Goal: Task Accomplishment & Management: Complete application form

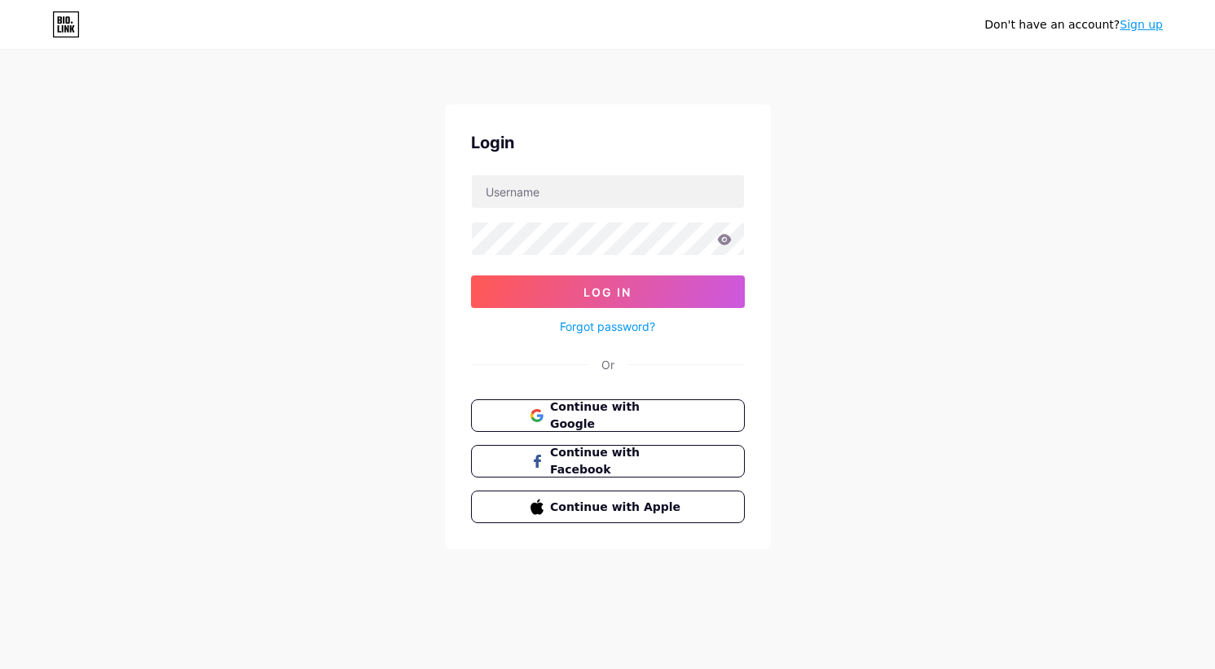
click at [634, 389] on div "Login Log In Forgot password? Or Continue with Google Continue with Facebook Co…" at bounding box center [608, 326] width 326 height 445
click at [628, 401] on button "Continue with Google" at bounding box center [608, 415] width 278 height 33
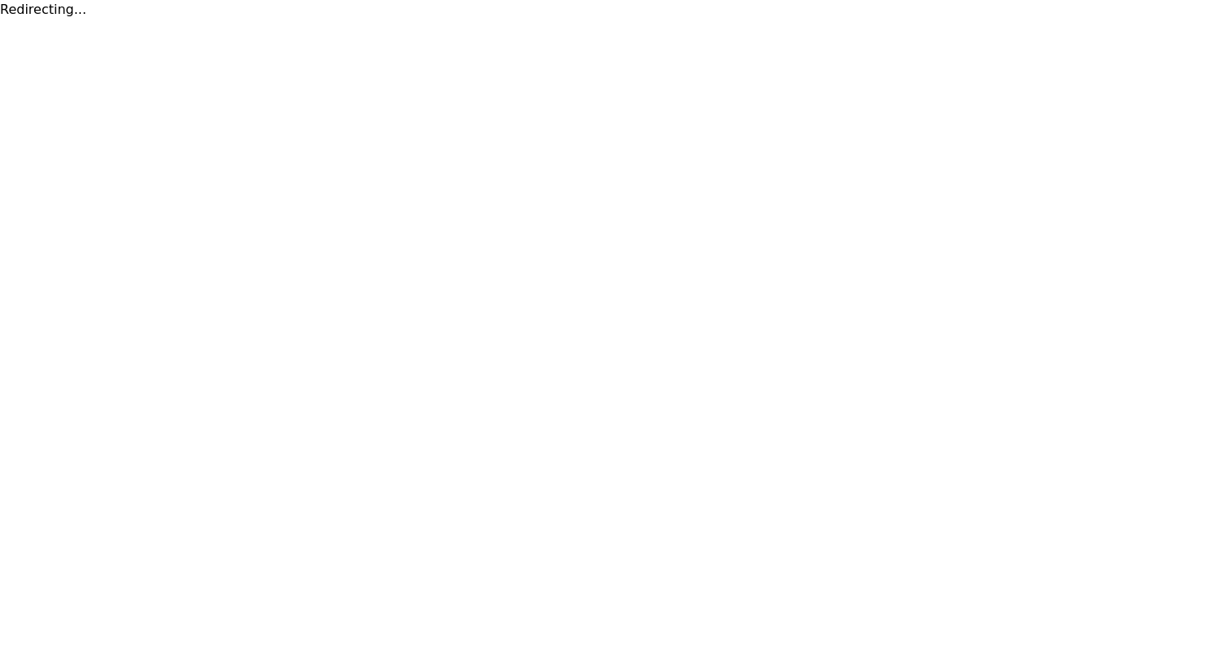
click at [381, 20] on html "Redirecting..." at bounding box center [607, 10] width 1215 height 20
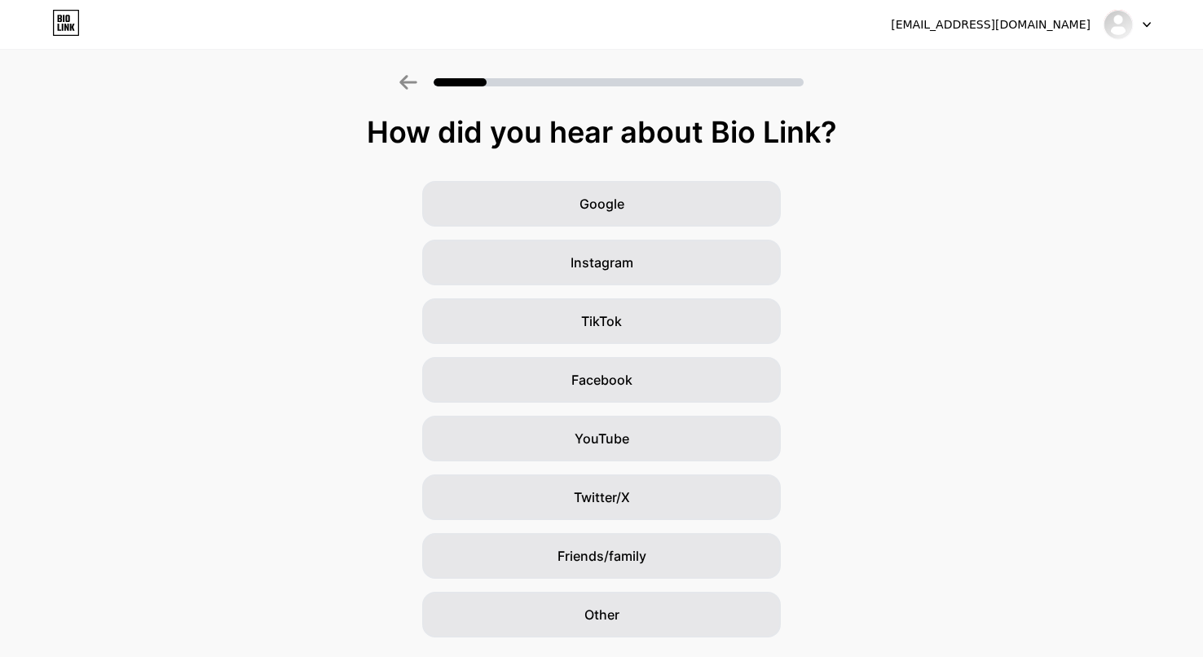
click at [351, 190] on div "Google Instagram TikTok Facebook YouTube Twitter/X Friends/family Other" at bounding box center [601, 409] width 1203 height 456
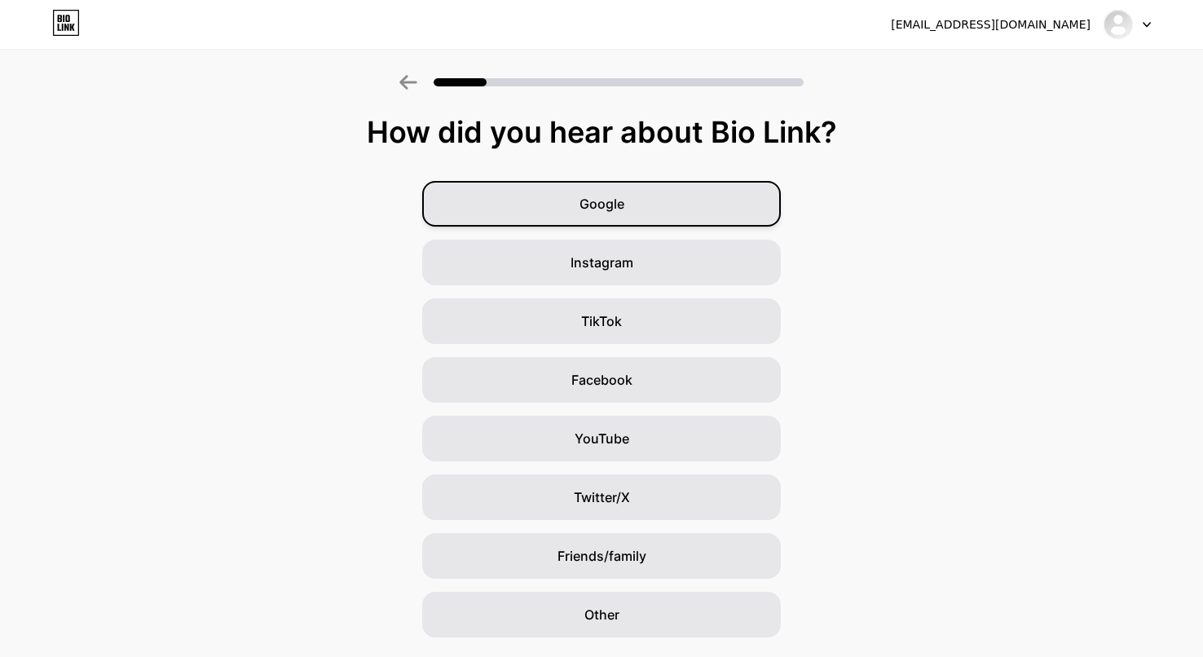
click at [590, 203] on span "Google" at bounding box center [601, 204] width 45 height 20
click at [591, 256] on span "Instagram" at bounding box center [601, 263] width 63 height 20
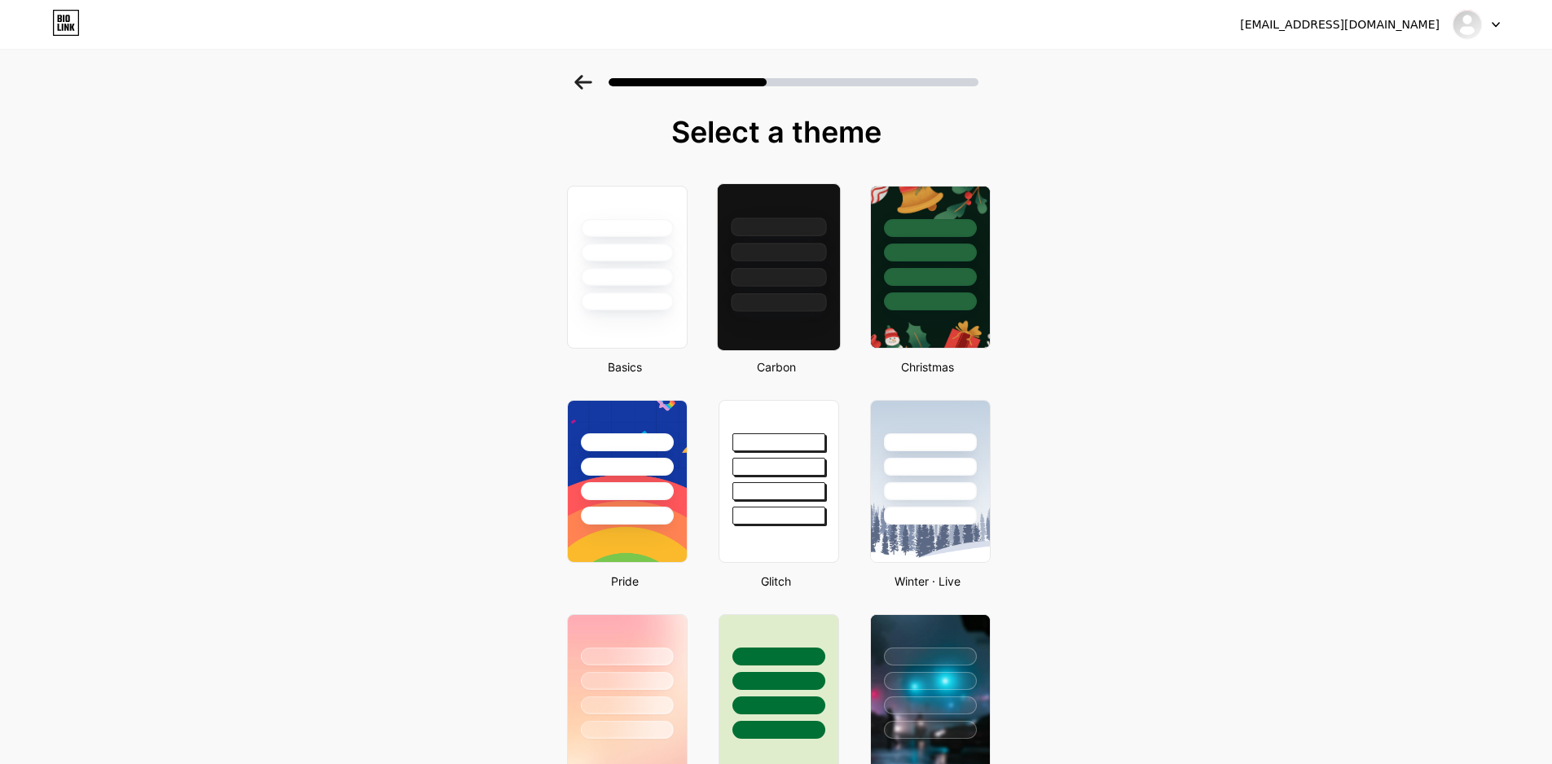
click at [780, 261] on div at bounding box center [778, 252] width 95 height 19
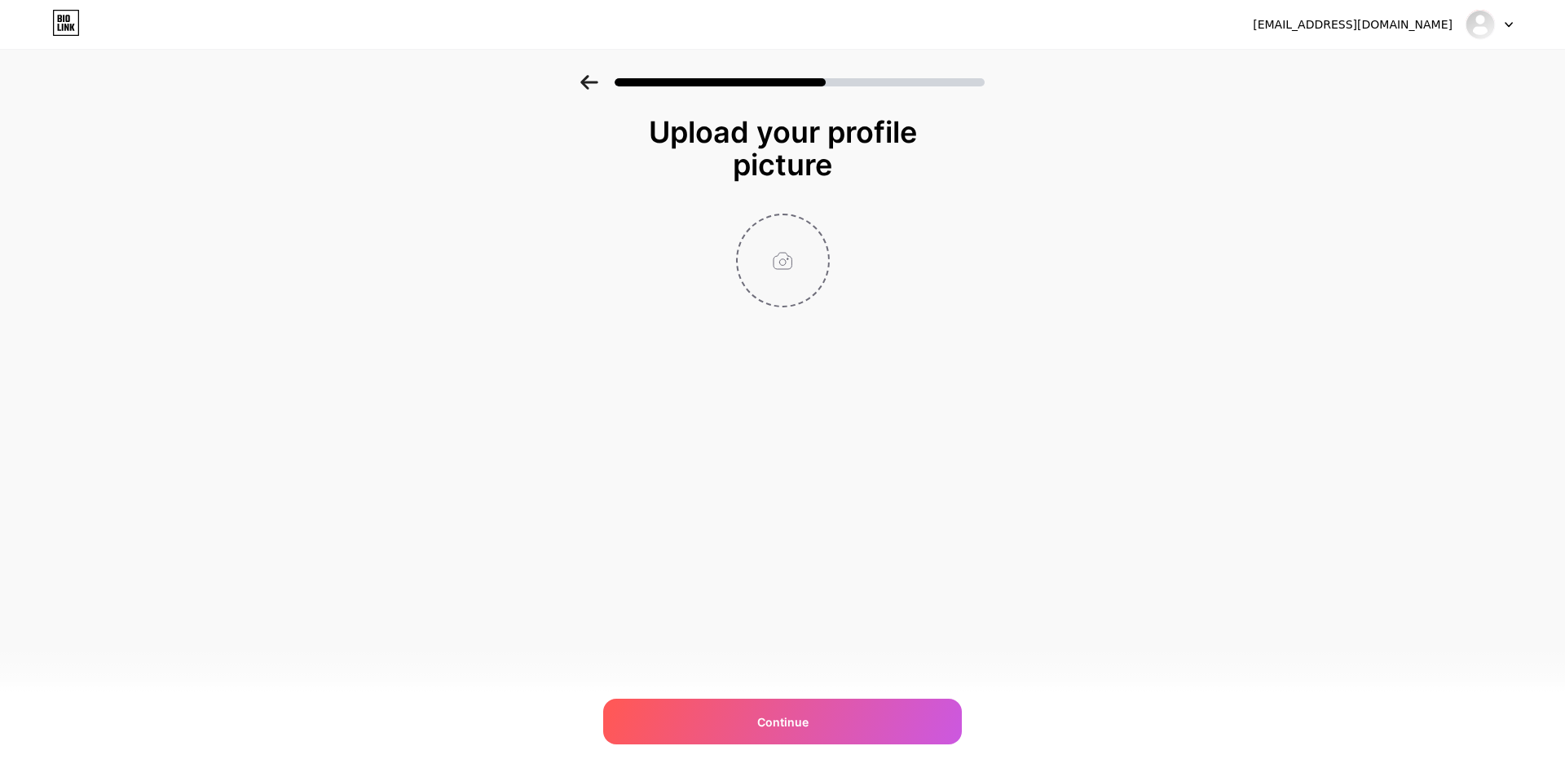
click at [796, 265] on input "file" at bounding box center [782, 260] width 90 height 90
click at [808, 241] on input "file" at bounding box center [782, 260] width 90 height 90
type input "C:\fakepath\logo-bg.png"
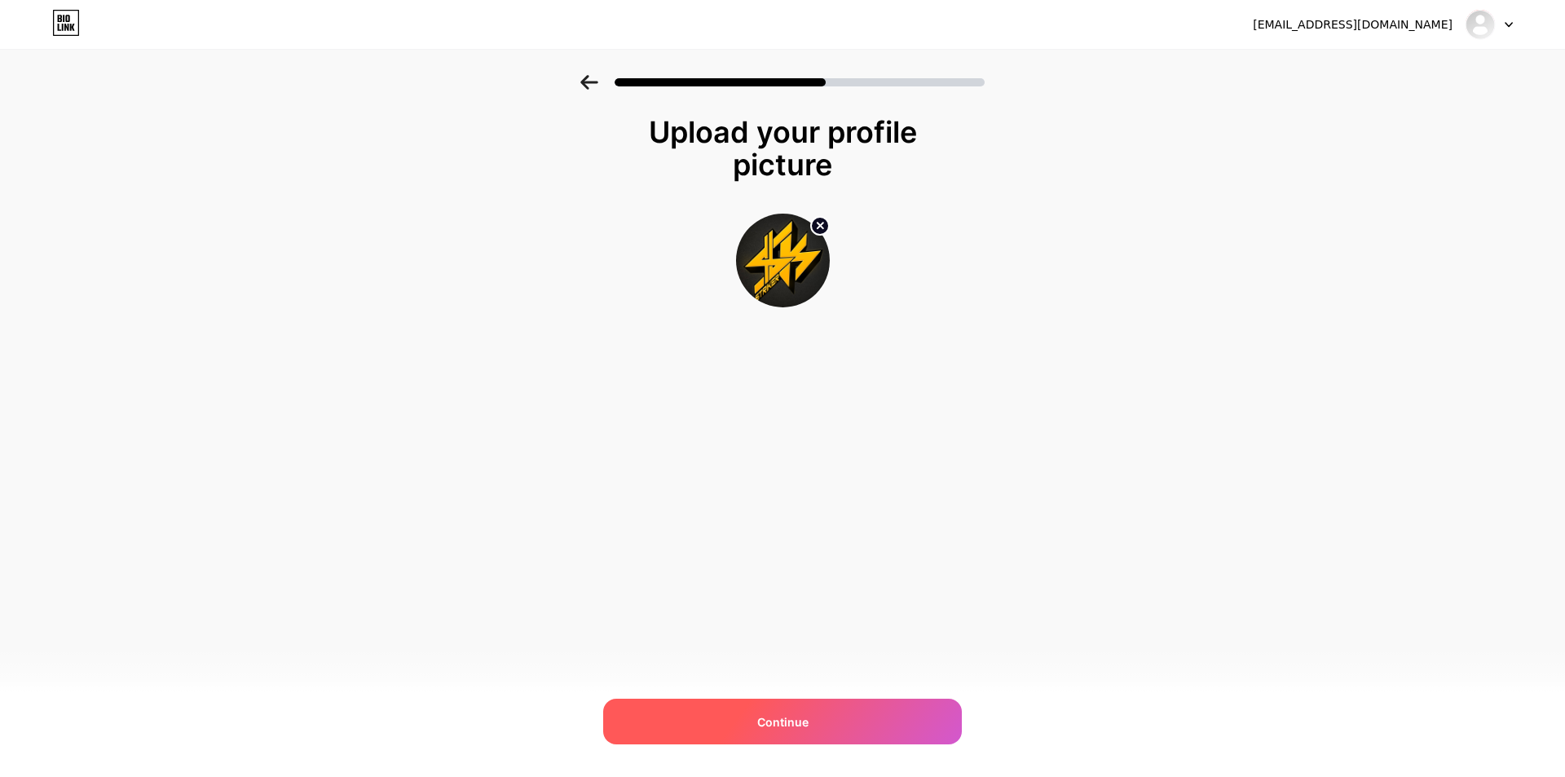
click at [884, 668] on div "Continue" at bounding box center [782, 721] width 359 height 46
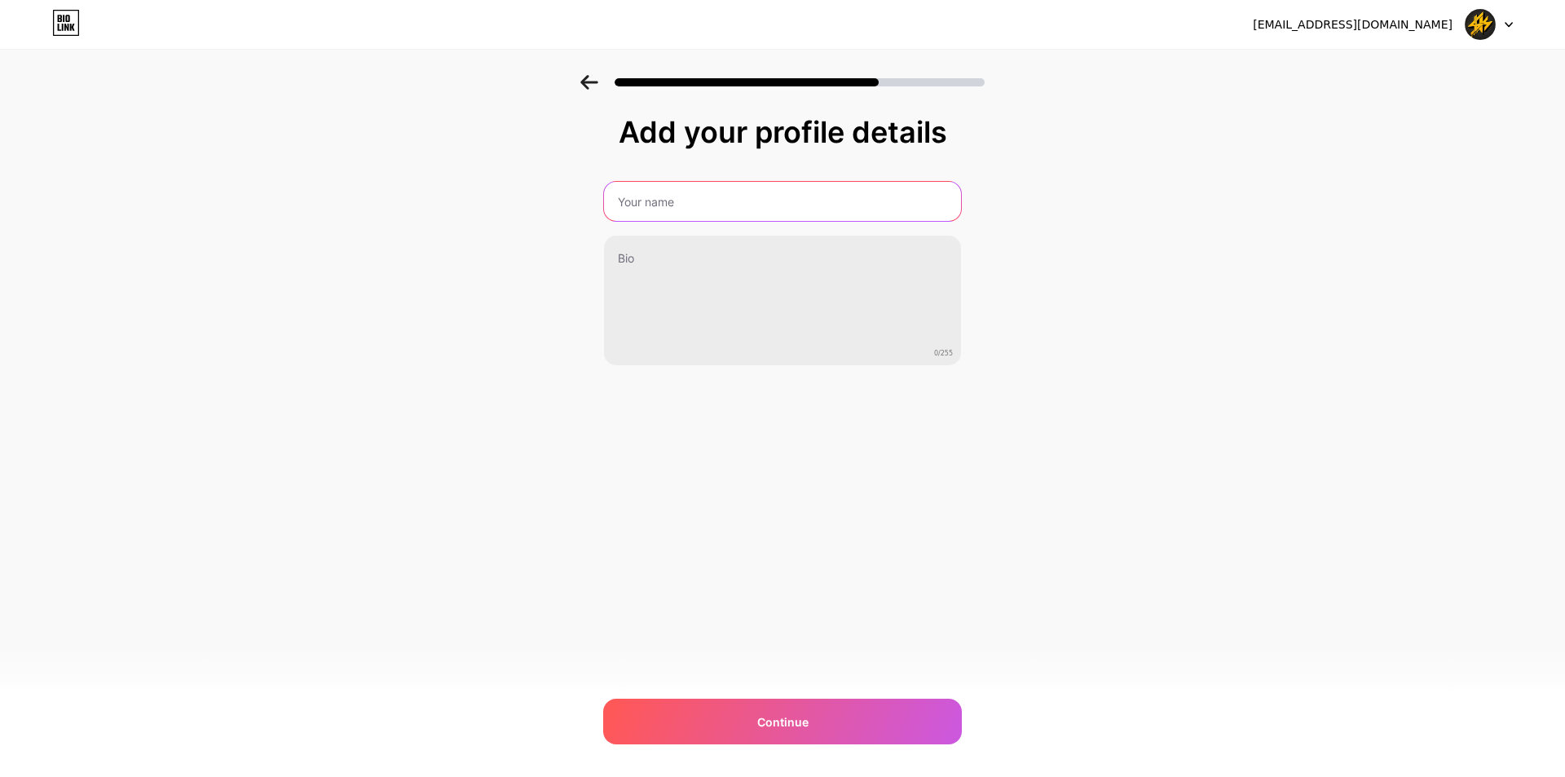
click at [718, 216] on input "text" at bounding box center [782, 201] width 357 height 39
type input "ฆ"
type input "STK | STRIKER"
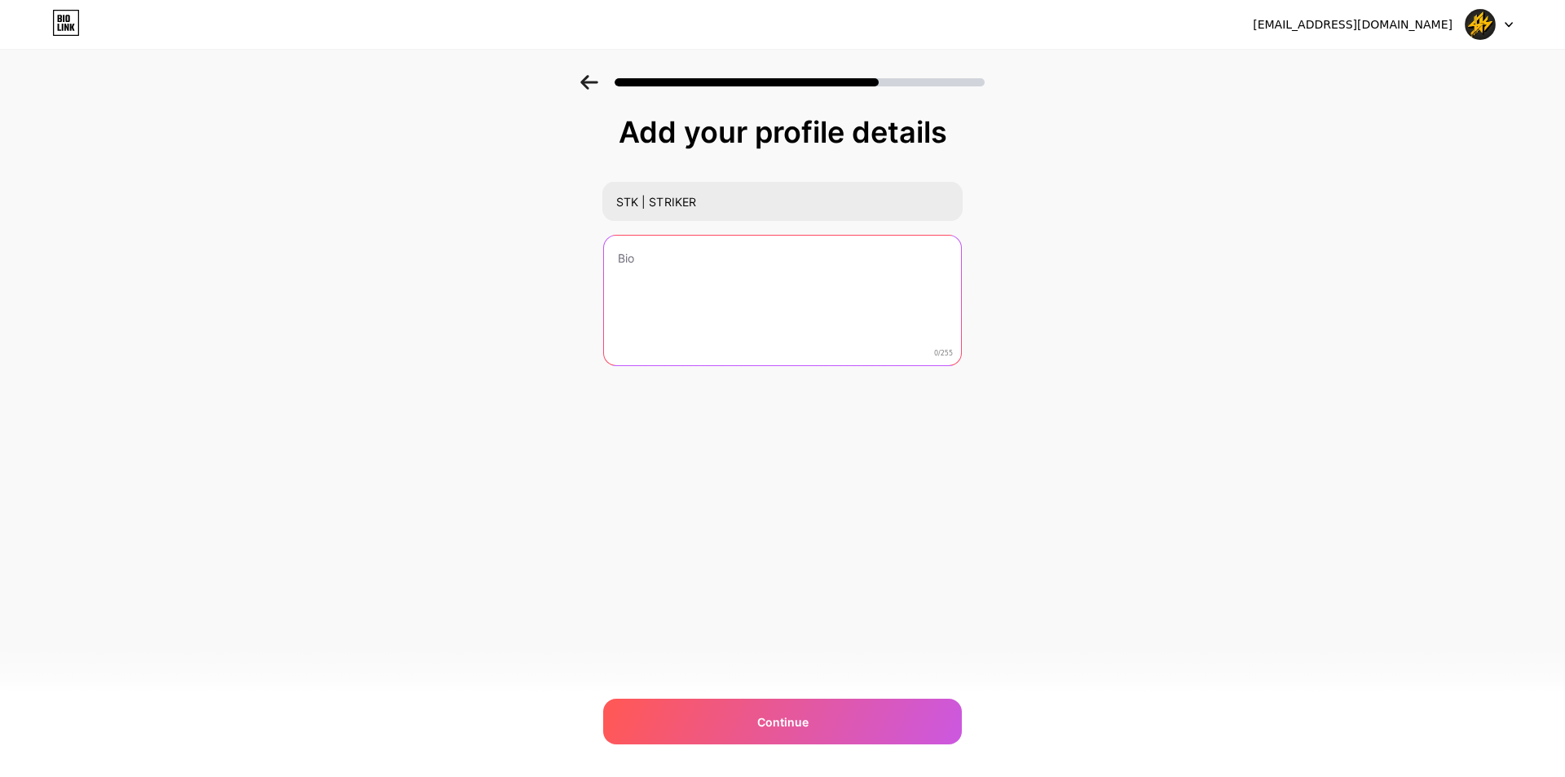
click at [720, 248] on textarea at bounding box center [782, 300] width 357 height 131
click at [723, 253] on textarea at bounding box center [782, 301] width 360 height 133
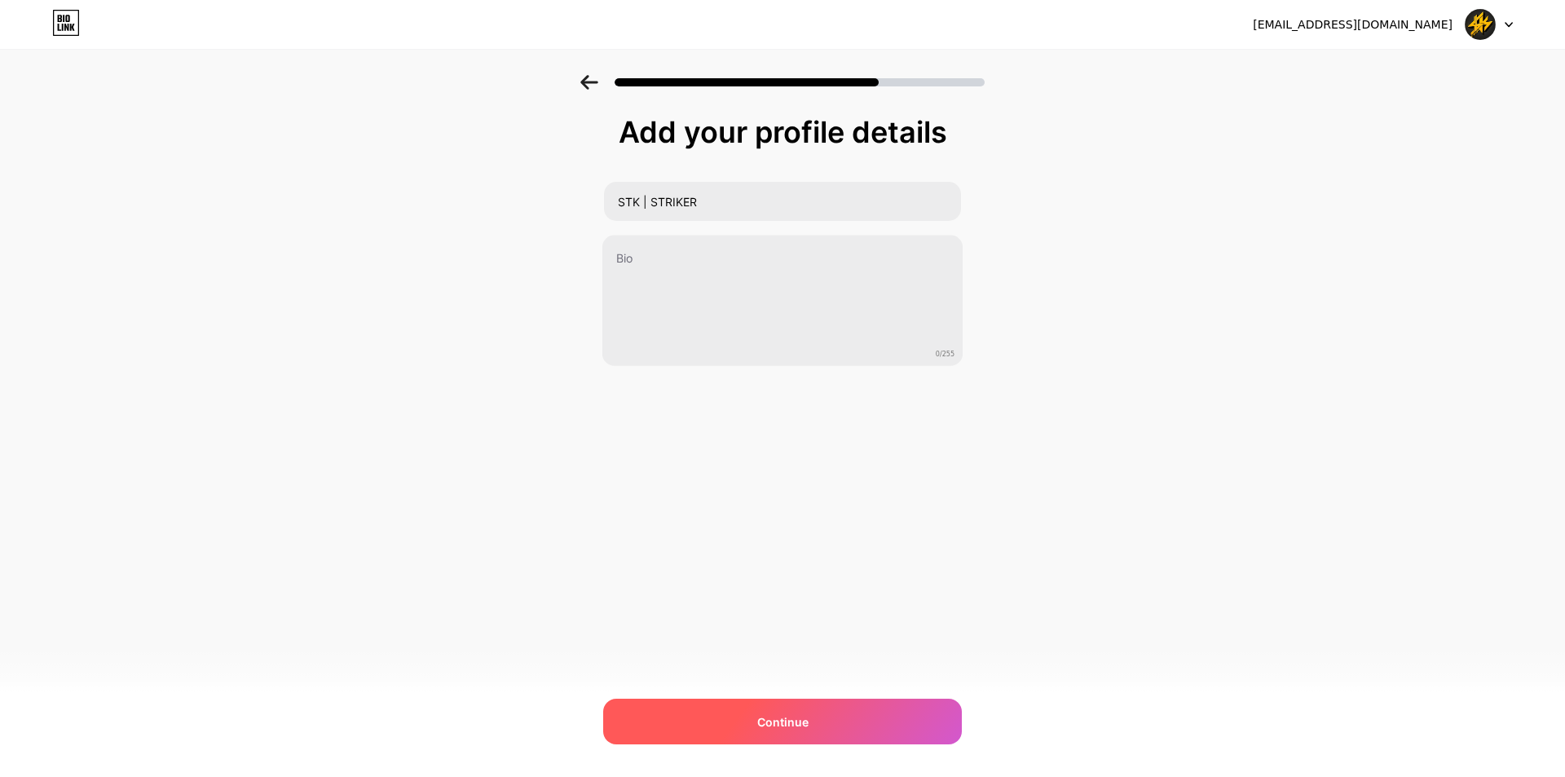
click at [758, 668] on span "Continue" at bounding box center [782, 721] width 51 height 17
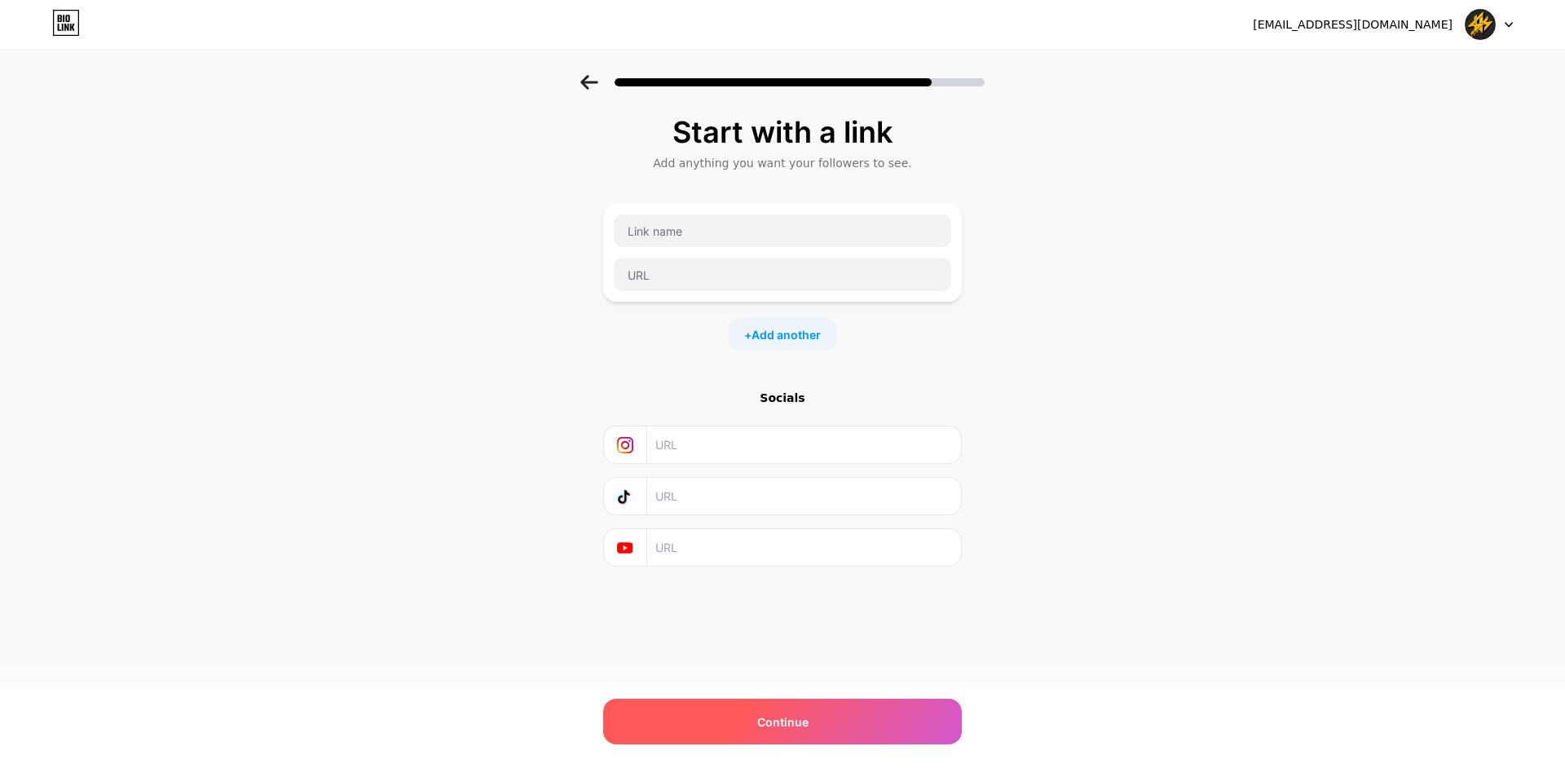
click at [759, 668] on span "Continue" at bounding box center [782, 721] width 51 height 17
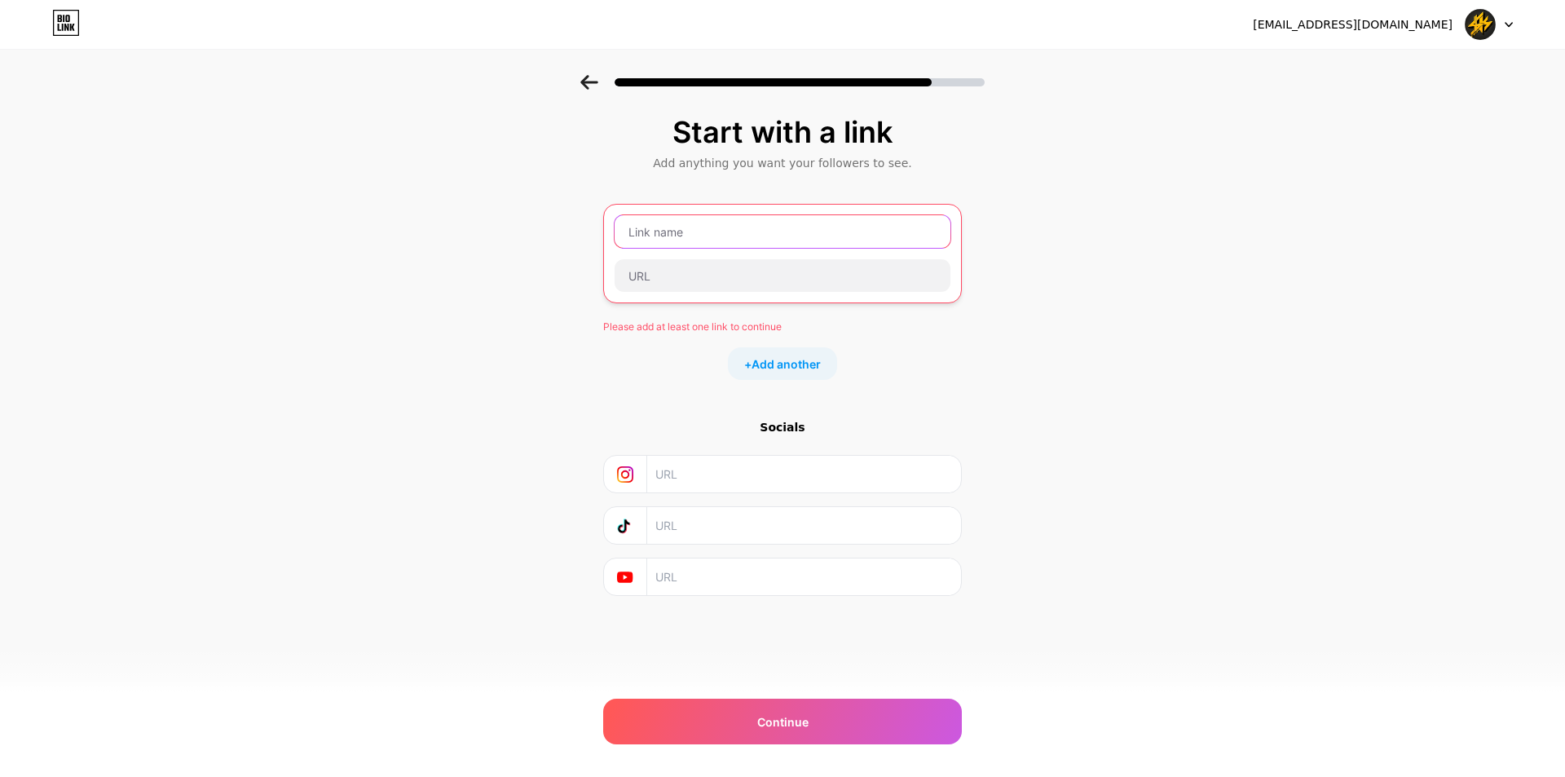
click at [738, 238] on input "text" at bounding box center [782, 231] width 336 height 33
click at [755, 230] on input "text" at bounding box center [782, 231] width 336 height 33
type input "d"
type input "I"
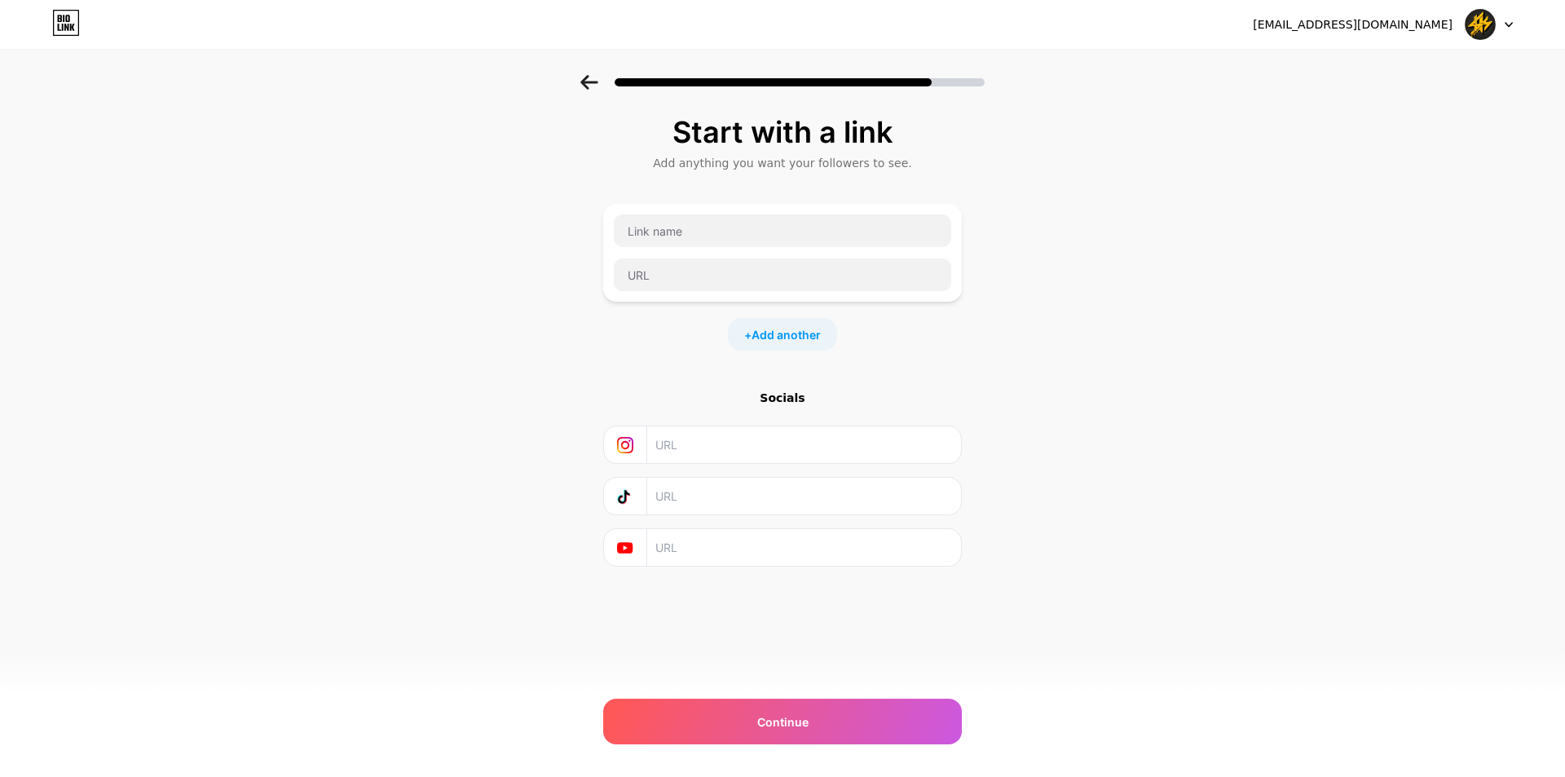
click at [715, 450] on input "text" at bounding box center [803, 444] width 296 height 37
paste input "[URL][DOMAIN_NAME]"
type input "[URL][DOMAIN_NAME]"
click at [786, 668] on span "Continue" at bounding box center [782, 721] width 51 height 17
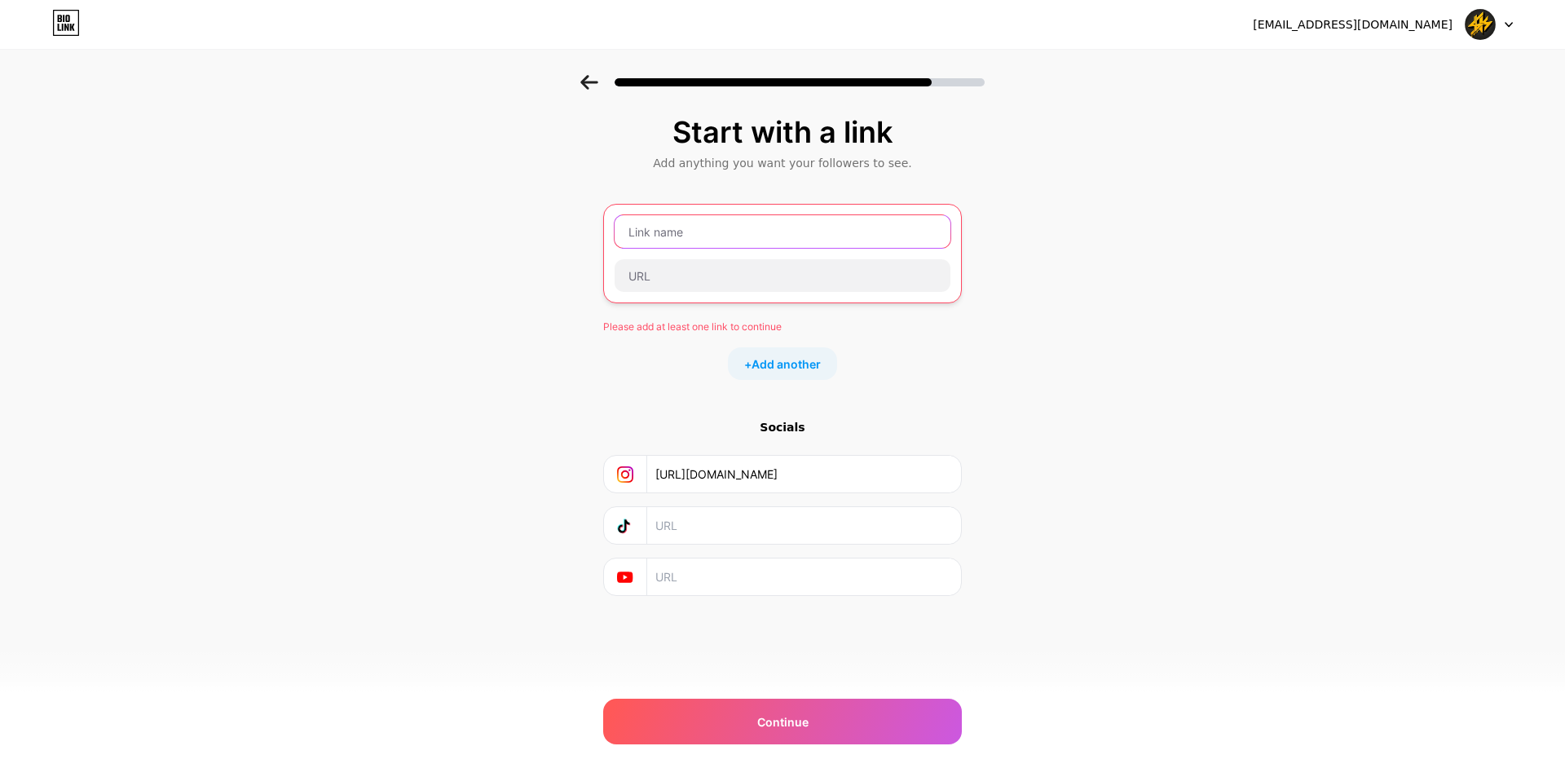
click at [706, 232] on input "text" at bounding box center [782, 231] width 336 height 33
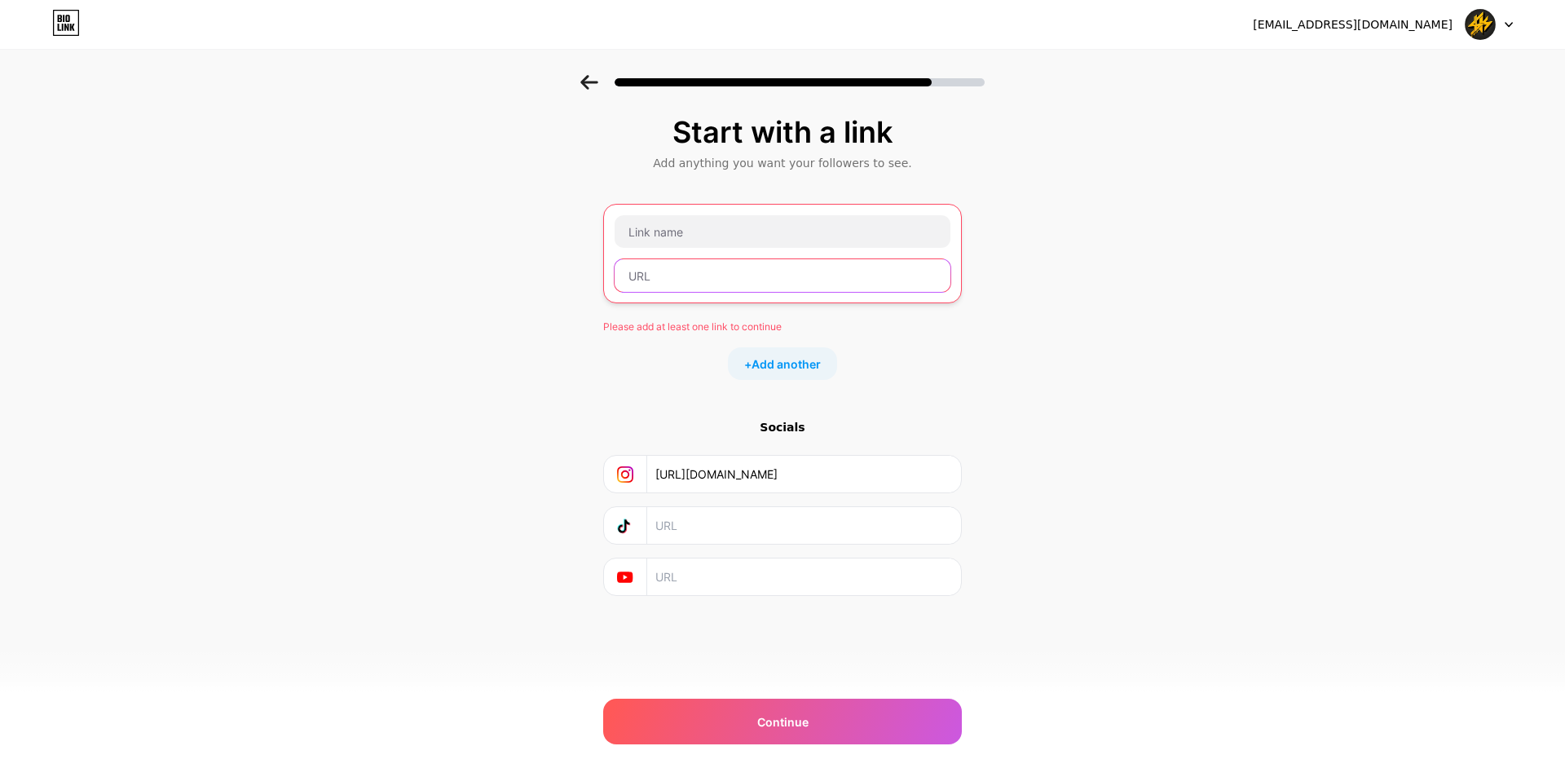
click at [669, 272] on input "text" at bounding box center [782, 275] width 336 height 33
paste input "[URL][DOMAIN_NAME]"
type input "[URL][DOMAIN_NAME]"
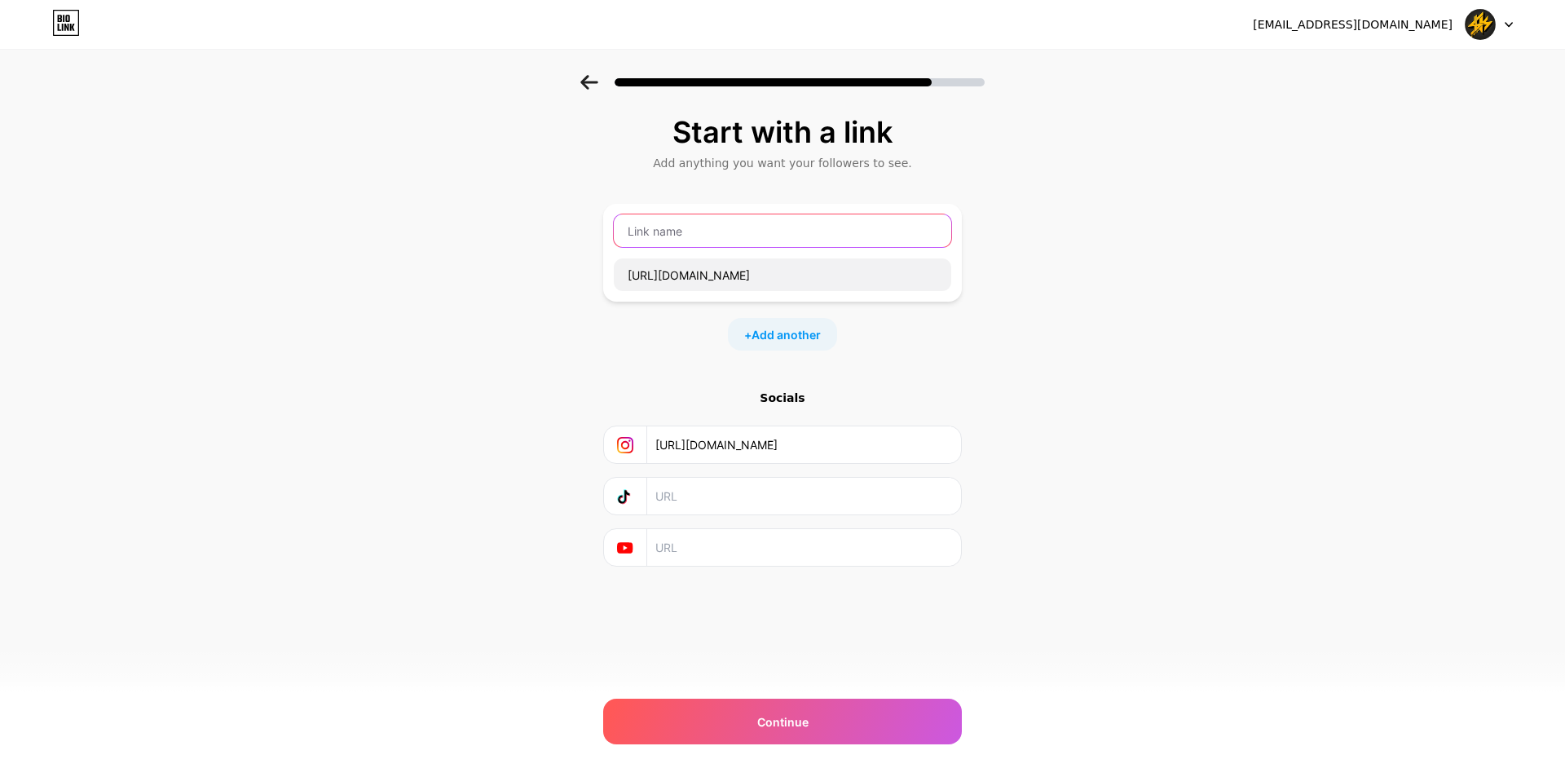
click at [694, 235] on input "text" at bounding box center [782, 230] width 337 height 33
type input "Donate"
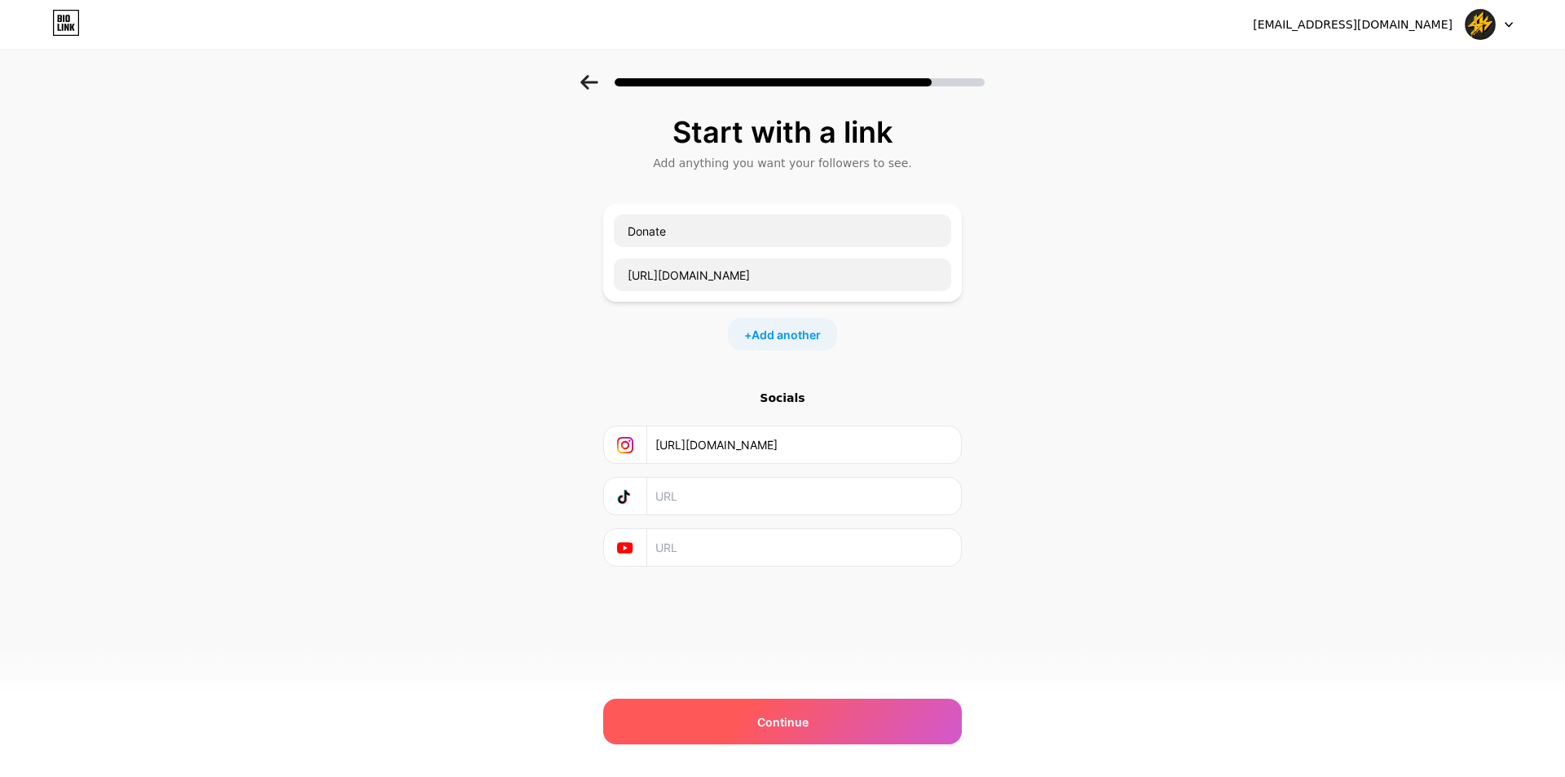
click at [751, 668] on div "Continue" at bounding box center [782, 721] width 359 height 46
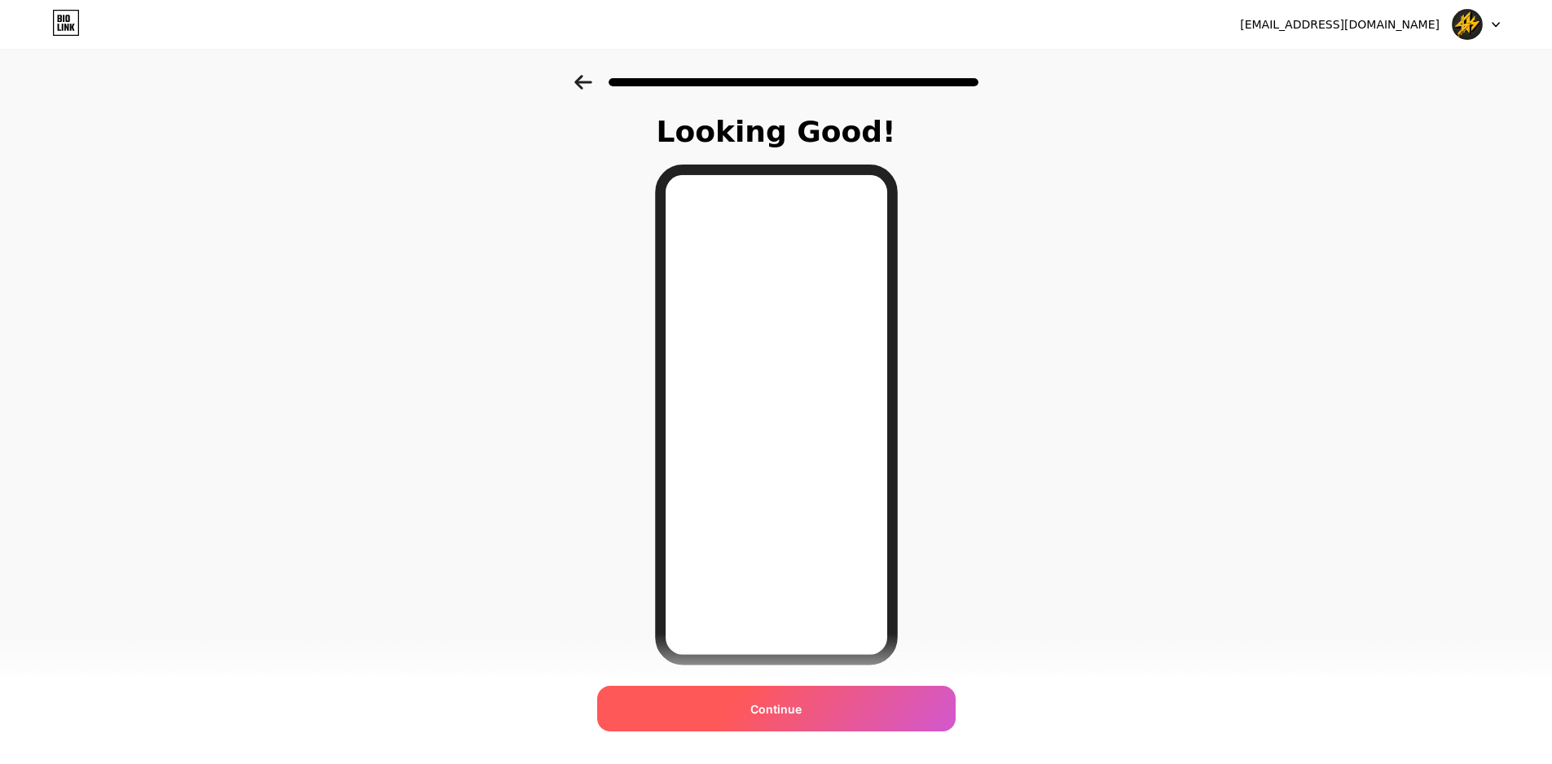
click at [797, 668] on div "Continue" at bounding box center [776, 709] width 359 height 46
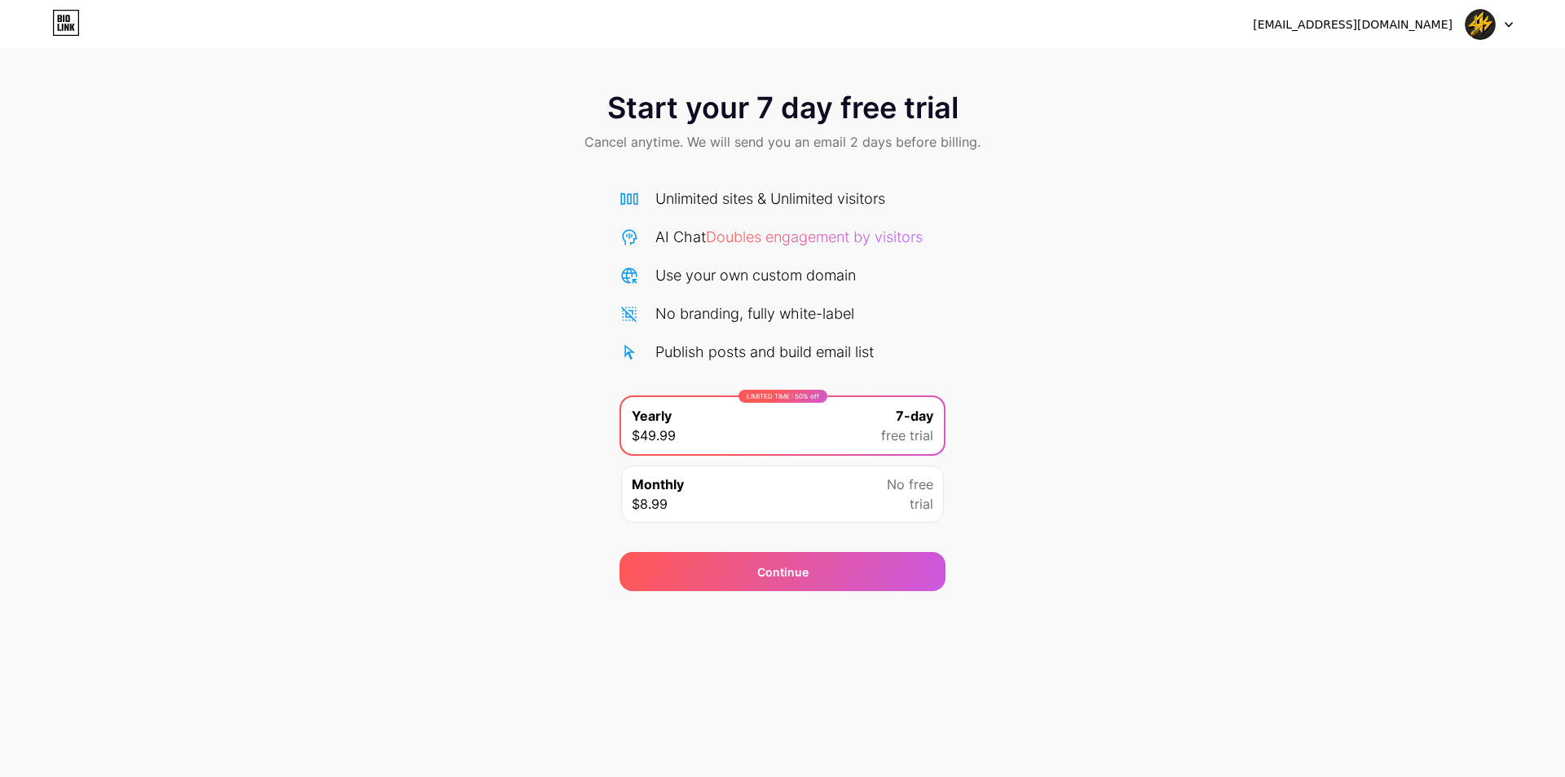
click at [1214, 35] on div at bounding box center [1488, 24] width 47 height 29
click at [855, 489] on div "Monthly $8.99 No free trial" at bounding box center [782, 493] width 323 height 57
click at [993, 482] on div "Start your 7 day free trial Cancel anytime. We will send you an email 2 days be…" at bounding box center [782, 333] width 1565 height 516
click at [896, 445] on div "LIMITED TIME : 50% off Yearly $49.99 7-day free trial" at bounding box center [782, 425] width 323 height 57
